Goal: Transaction & Acquisition: Book appointment/travel/reservation

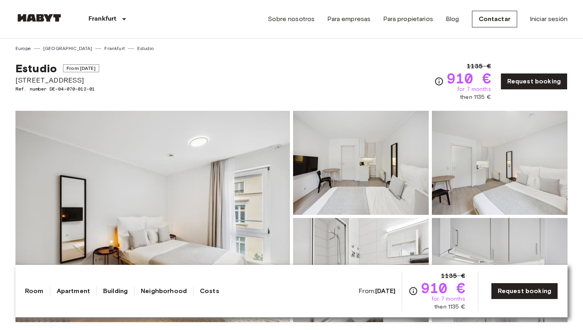
click at [47, 78] on span "[STREET_ADDRESS]" at bounding box center [57, 80] width 84 height 10
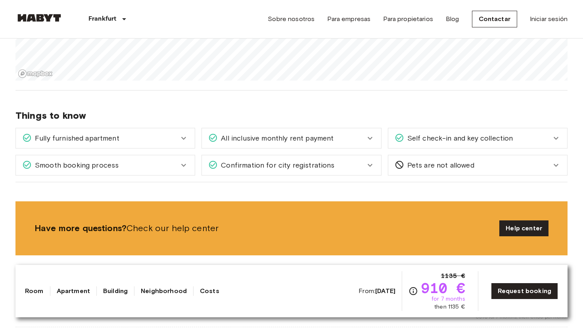
scroll to position [579, 0]
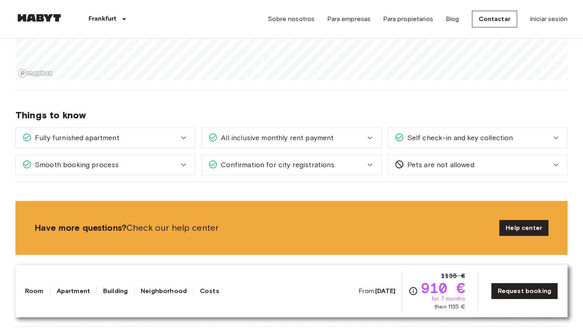
click at [178, 139] on div "Fully furnished apartment" at bounding box center [100, 137] width 157 height 10
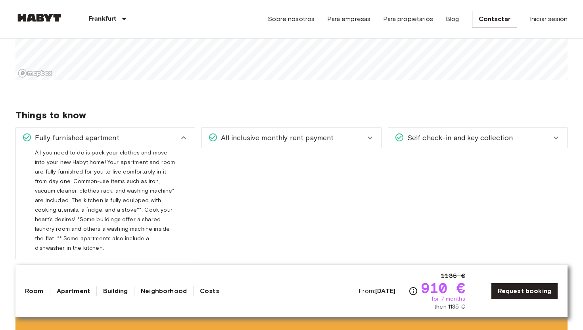
click at [180, 134] on icon at bounding box center [184, 138] width 10 height 10
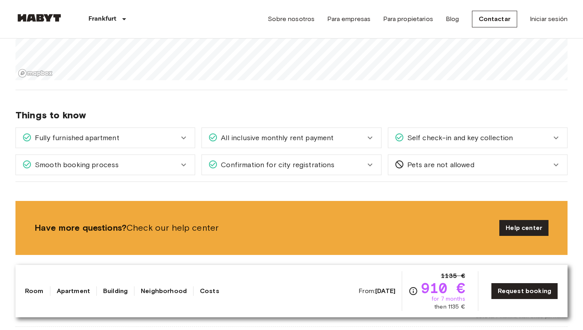
click at [297, 136] on span "All inclusive monthly rent payment" at bounding box center [276, 137] width 116 height 10
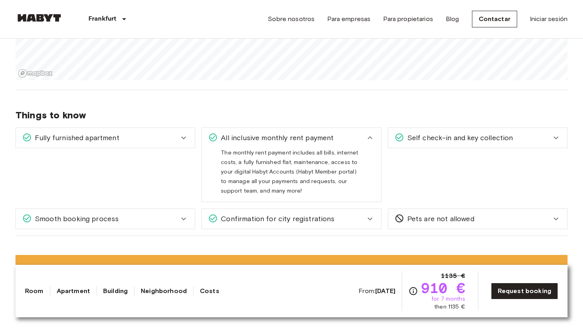
click at [297, 136] on span "All inclusive monthly rent payment" at bounding box center [276, 137] width 116 height 10
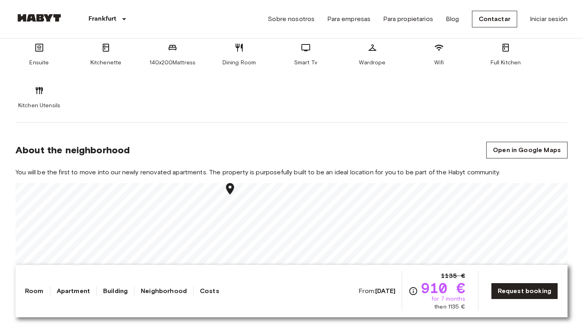
scroll to position [0, 0]
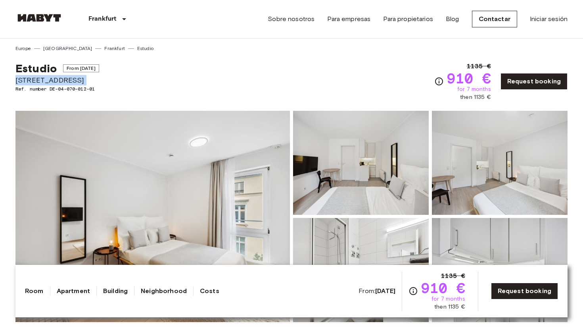
click at [216, 208] on img at bounding box center [152, 216] width 274 height 211
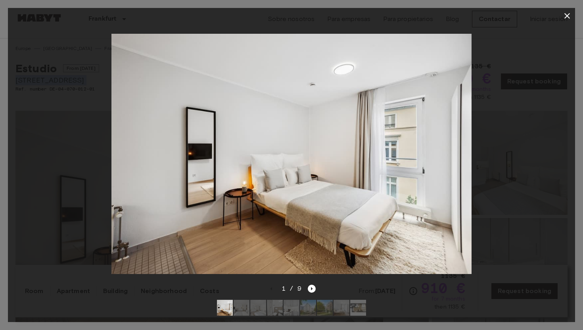
click at [425, 191] on img at bounding box center [291, 154] width 361 height 240
click at [315, 288] on icon "Next image" at bounding box center [312, 288] width 8 height 8
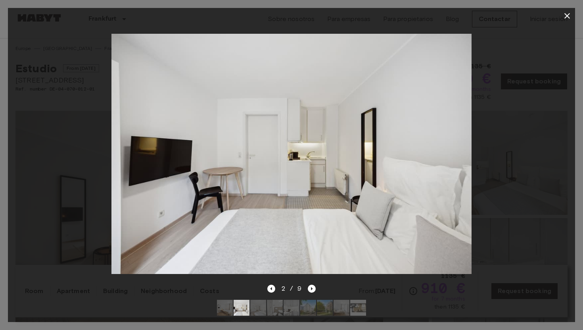
click at [312, 293] on div at bounding box center [292, 307] width 162 height 29
click at [310, 291] on icon "Next image" at bounding box center [312, 288] width 8 height 8
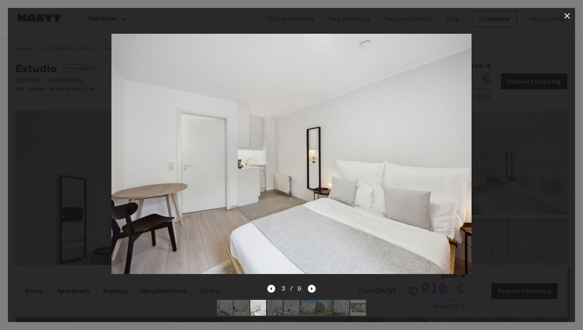
click at [310, 291] on icon "Next image" at bounding box center [312, 288] width 8 height 8
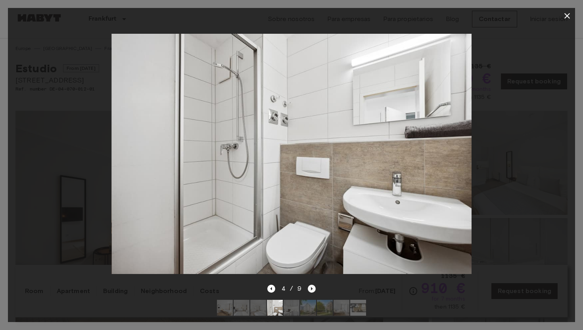
click at [310, 291] on icon "Next image" at bounding box center [312, 288] width 8 height 8
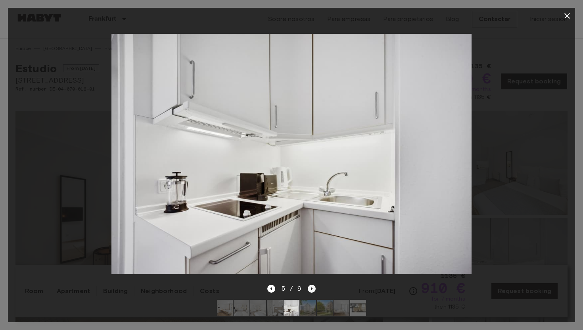
click at [308, 286] on icon "Next image" at bounding box center [312, 288] width 8 height 8
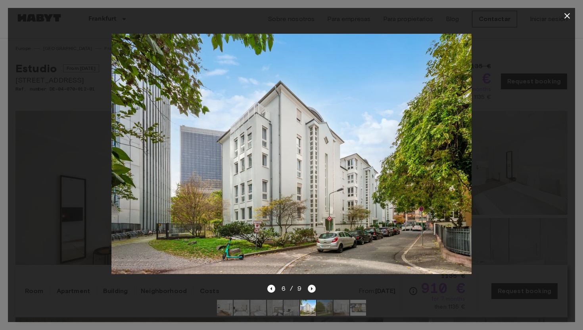
click at [308, 286] on icon "Next image" at bounding box center [312, 288] width 8 height 8
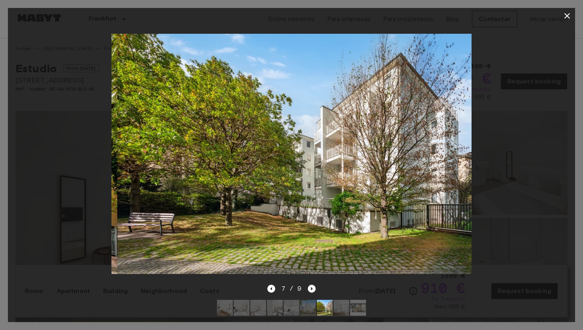
click at [308, 286] on icon "Next image" at bounding box center [312, 288] width 8 height 8
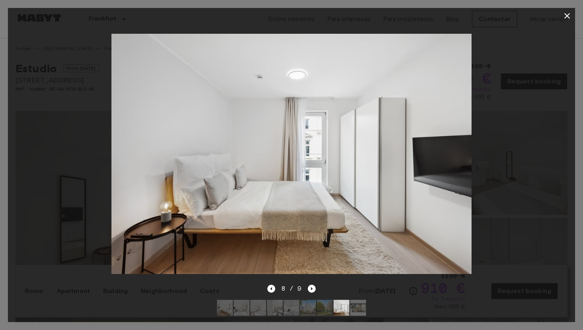
click at [568, 15] on icon "button" at bounding box center [567, 16] width 10 height 10
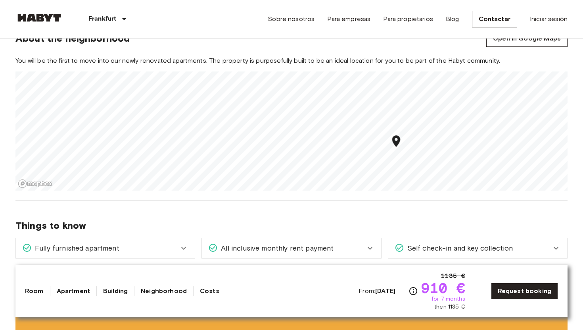
scroll to position [560, 0]
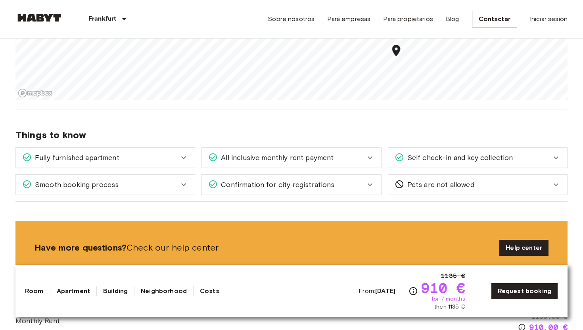
click at [419, 152] on span "Self check-in and key collection" at bounding box center [458, 157] width 109 height 10
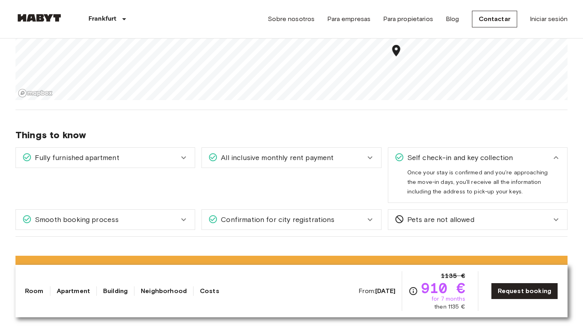
click at [418, 153] on span "Self check-in and key collection" at bounding box center [458, 157] width 109 height 10
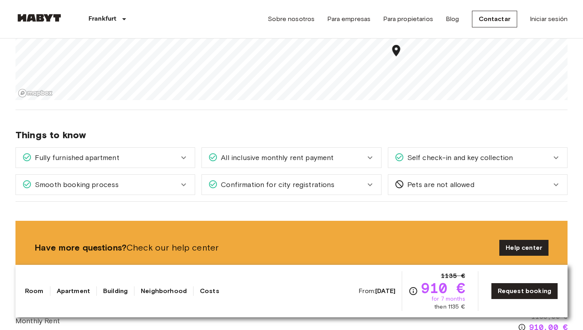
click at [318, 153] on span "All inclusive monthly rent payment" at bounding box center [276, 157] width 116 height 10
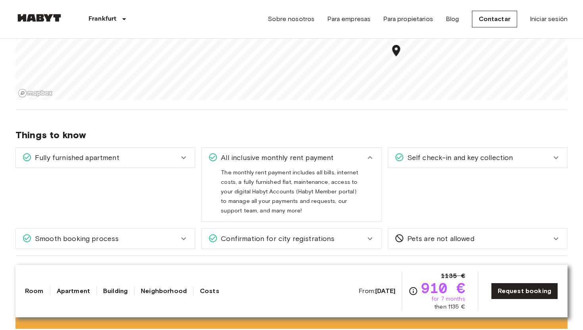
click at [318, 153] on span "All inclusive monthly rent payment" at bounding box center [276, 157] width 116 height 10
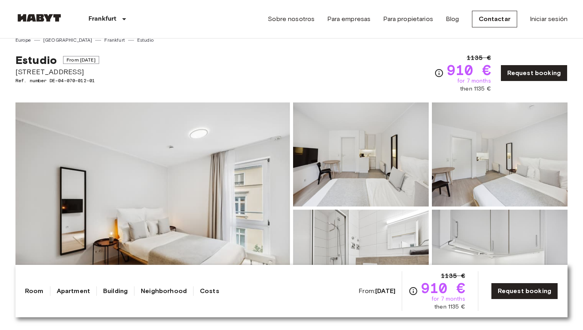
scroll to position [0, 0]
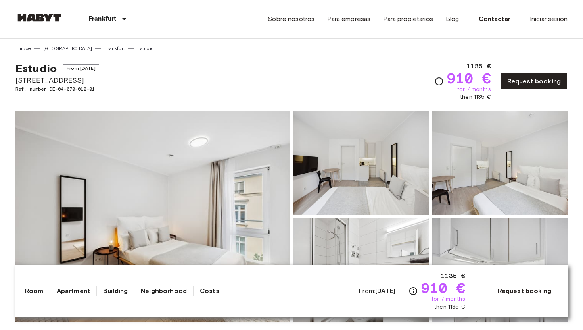
click at [510, 295] on link "Request booking" at bounding box center [524, 290] width 67 height 17
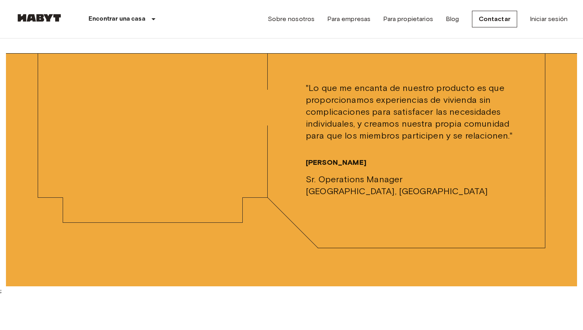
scroll to position [2248, 0]
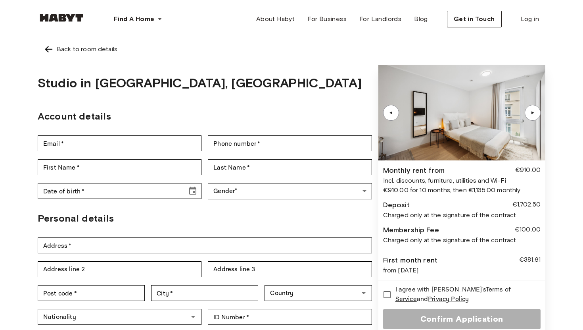
click at [535, 113] on div "▲" at bounding box center [533, 112] width 8 height 5
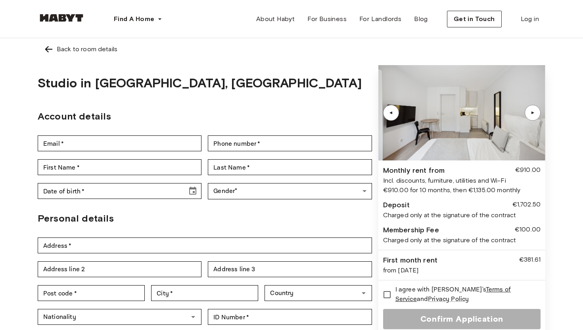
click at [535, 113] on div "▲" at bounding box center [533, 112] width 8 height 5
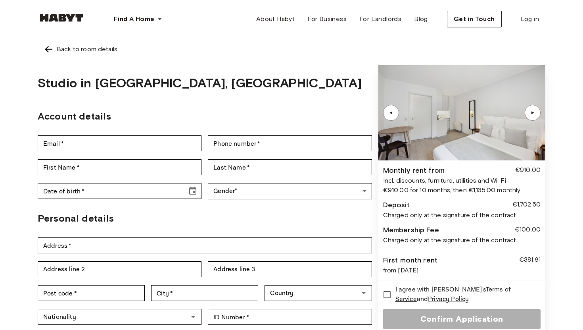
click at [535, 113] on div "▲" at bounding box center [533, 112] width 8 height 5
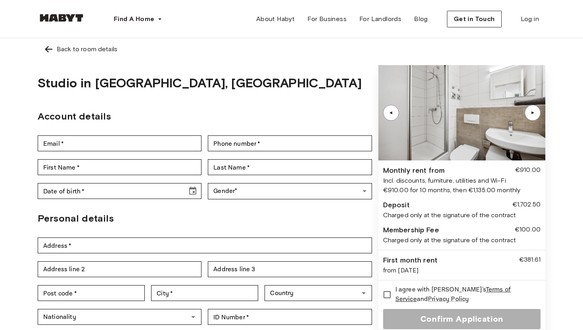
click at [46, 50] on img at bounding box center [49, 49] width 10 height 10
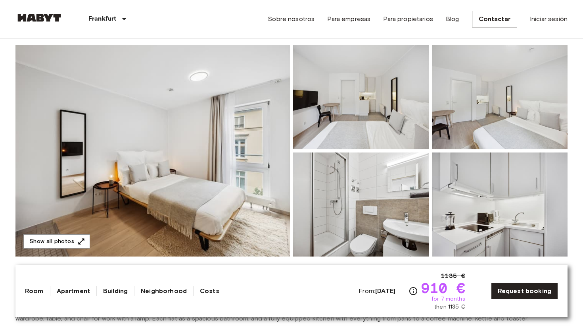
scroll to position [75, 0]
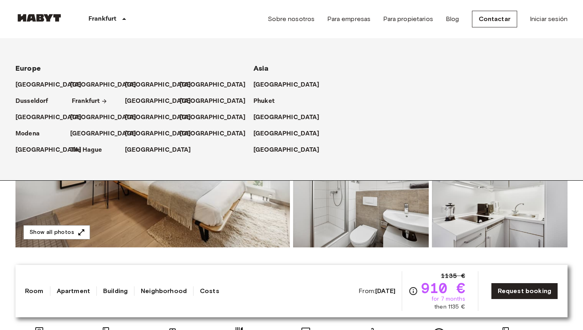
click at [73, 98] on p "Frankfurt" at bounding box center [86, 101] width 28 height 10
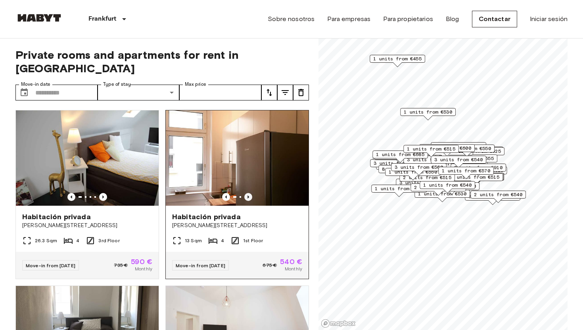
click at [245, 193] on icon "Previous image" at bounding box center [248, 197] width 8 height 8
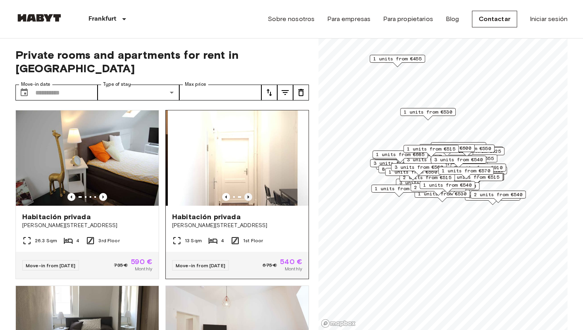
click at [245, 193] on icon "Previous image" at bounding box center [248, 197] width 8 height 8
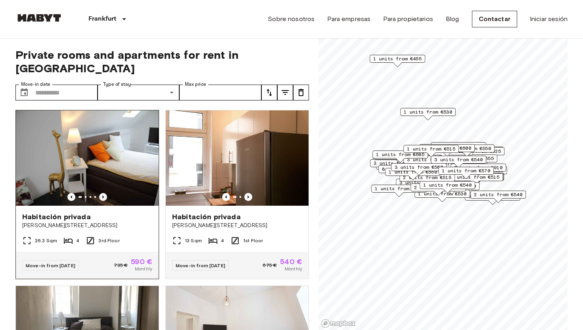
click at [104, 193] on icon "Previous image" at bounding box center [103, 197] width 8 height 8
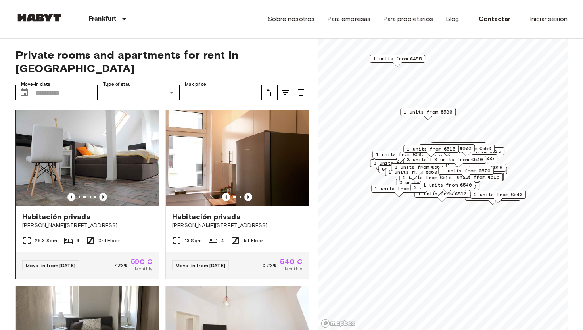
click at [104, 193] on icon "Previous image" at bounding box center [103, 197] width 8 height 8
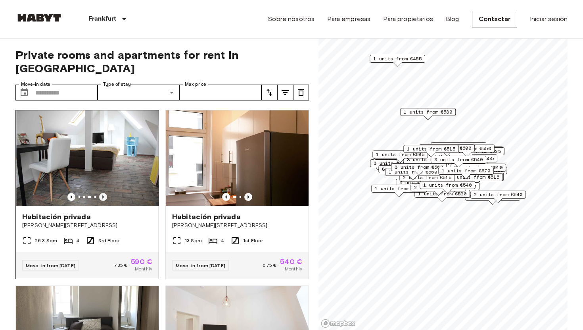
click at [104, 193] on icon "Previous image" at bounding box center [103, 197] width 8 height 8
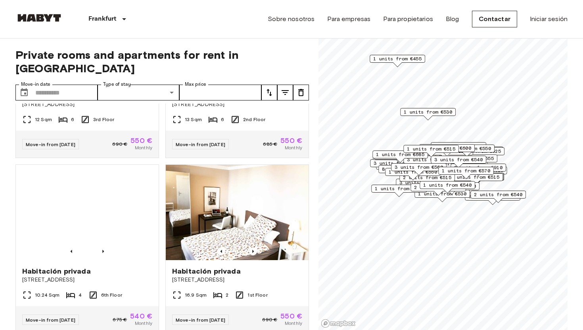
scroll to position [472, 0]
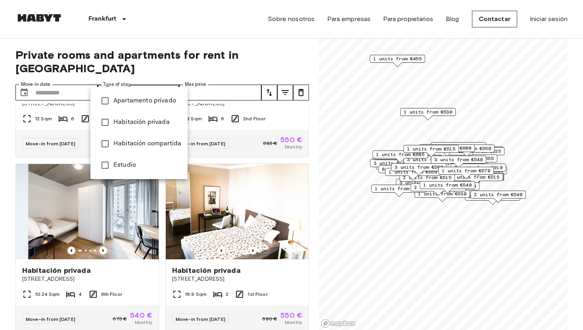
click at [143, 100] on span "Apartamento privado" at bounding box center [147, 101] width 68 height 10
type input "**********"
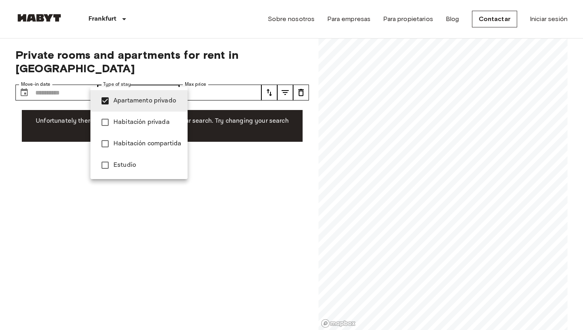
click at [167, 52] on div at bounding box center [291, 165] width 583 height 330
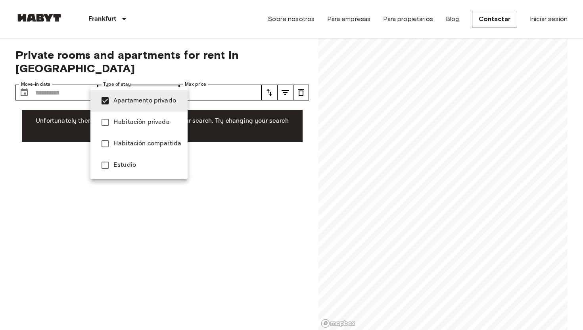
click at [120, 104] on span "Apartamento privado" at bounding box center [147, 101] width 68 height 10
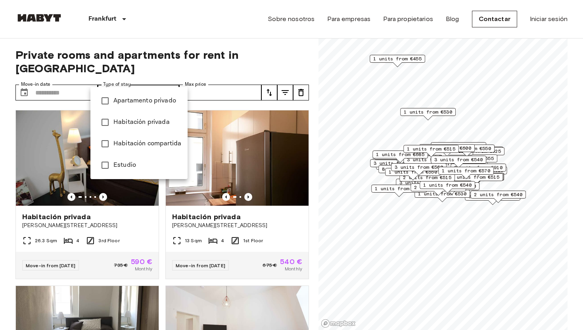
click at [122, 171] on li "Estudio" at bounding box center [138, 164] width 97 height 21
type input "******"
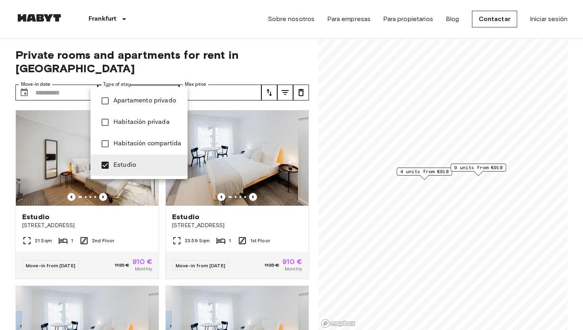
click at [186, 52] on div at bounding box center [291, 165] width 583 height 330
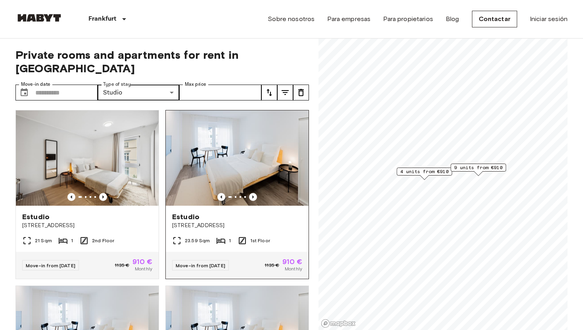
click at [289, 154] on img at bounding box center [237, 157] width 143 height 95
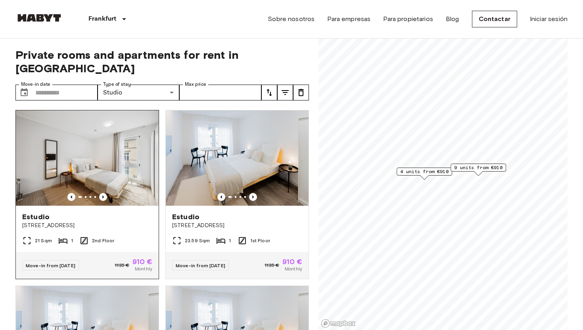
click at [118, 129] on img at bounding box center [87, 157] width 143 height 95
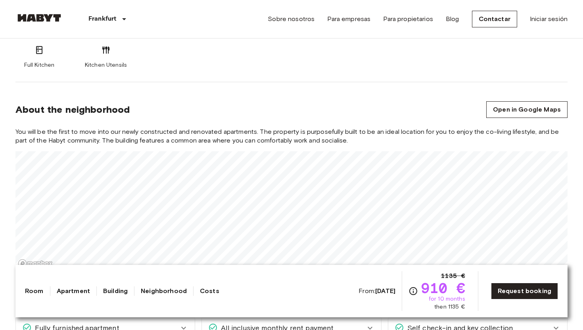
scroll to position [420, 0]
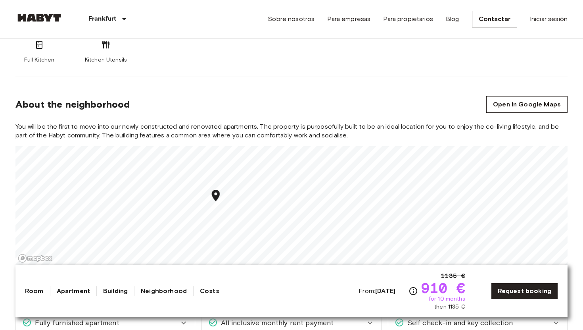
click at [219, 189] on icon "Map marker" at bounding box center [216, 195] width 8 height 12
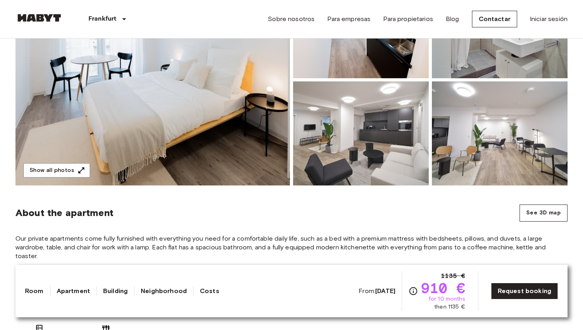
scroll to position [0, 0]
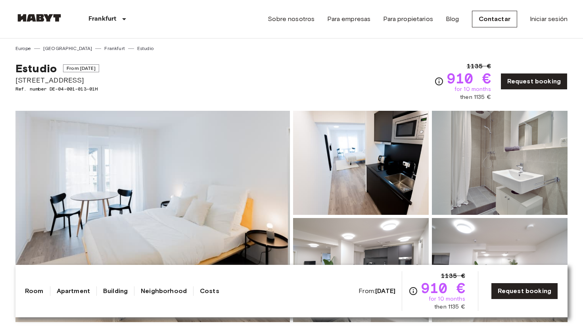
click at [52, 80] on span "[STREET_ADDRESS]" at bounding box center [57, 80] width 84 height 10
click at [52, 80] on span "Ostparkstraße 45a" at bounding box center [57, 80] width 84 height 10
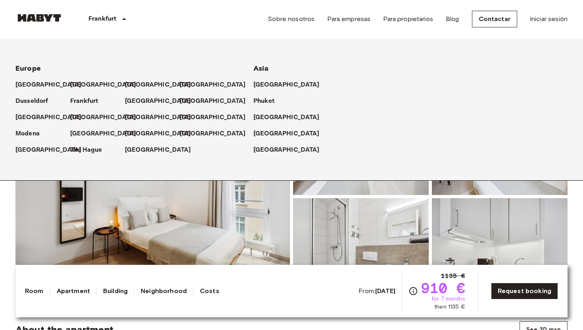
scroll to position [19, 0]
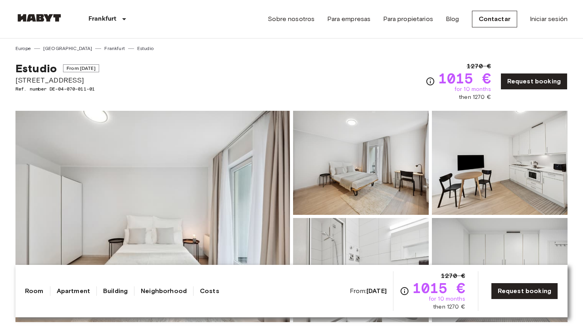
click at [176, 228] on img at bounding box center [152, 216] width 274 height 211
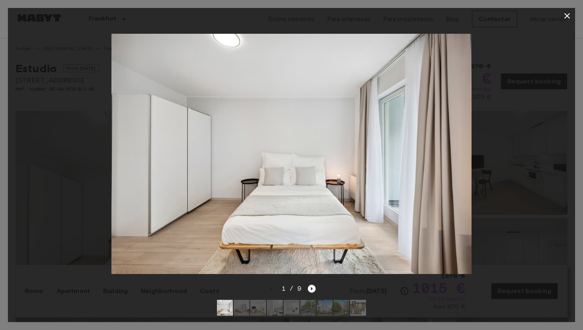
click at [311, 290] on icon "Next image" at bounding box center [312, 288] width 8 height 8
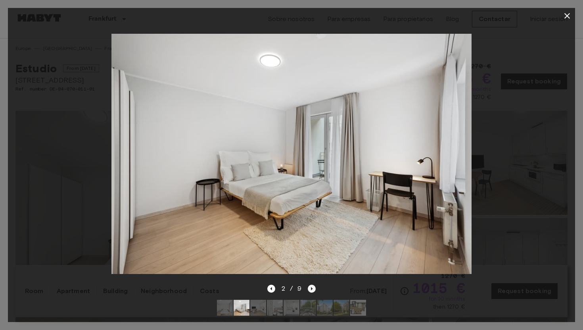
click at [311, 290] on icon "Next image" at bounding box center [312, 288] width 8 height 8
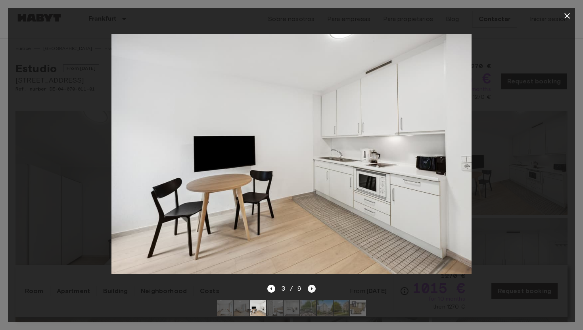
click at [311, 290] on icon "Next image" at bounding box center [312, 288] width 8 height 8
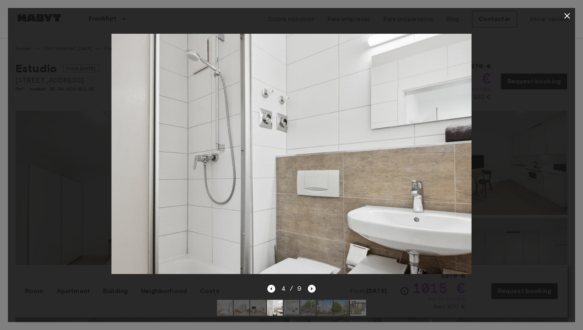
click at [311, 290] on icon "Next image" at bounding box center [312, 288] width 8 height 8
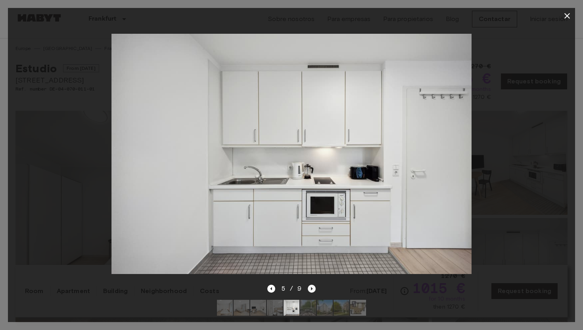
click at [311, 290] on icon "Next image" at bounding box center [312, 288] width 8 height 8
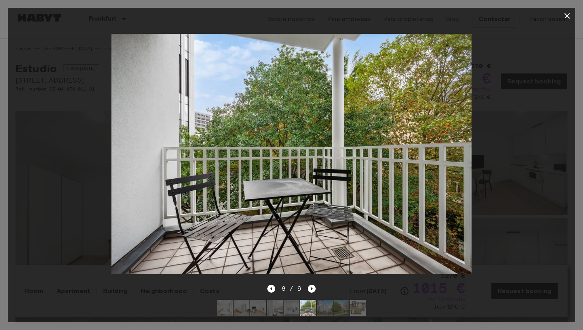
click at [568, 14] on icon "button" at bounding box center [567, 16] width 6 height 6
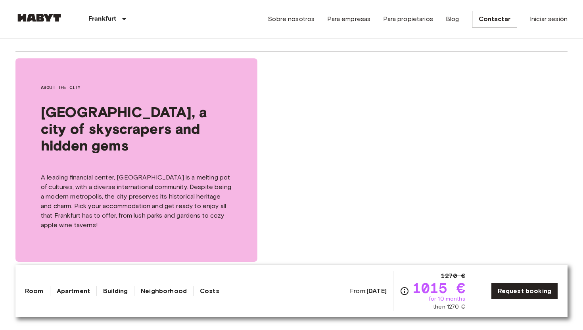
scroll to position [1048, 0]
